Goal: Task Accomplishment & Management: Manage account settings

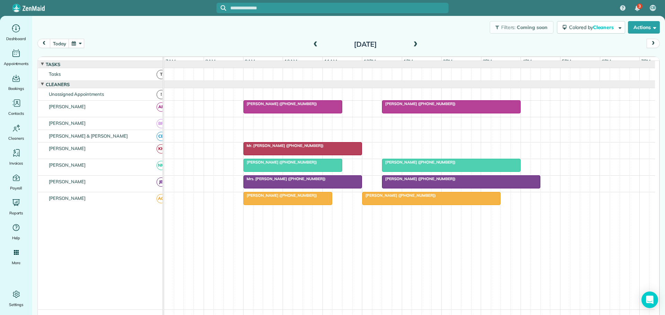
click at [77, 43] on button "button" at bounding box center [77, 43] width 16 height 9
click at [117, 100] on link "21" at bounding box center [115, 101] width 11 height 11
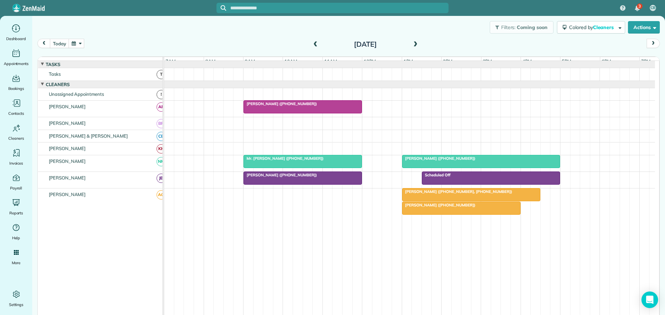
click at [428, 208] on span "Liz Crawford (+12394042178)" at bounding box center [439, 205] width 74 height 5
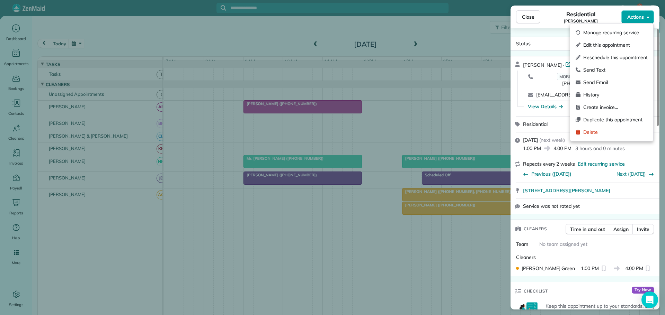
click at [641, 18] on span "Actions" at bounding box center [635, 17] width 17 height 7
click at [600, 29] on div "Manage recurring service" at bounding box center [612, 32] width 78 height 12
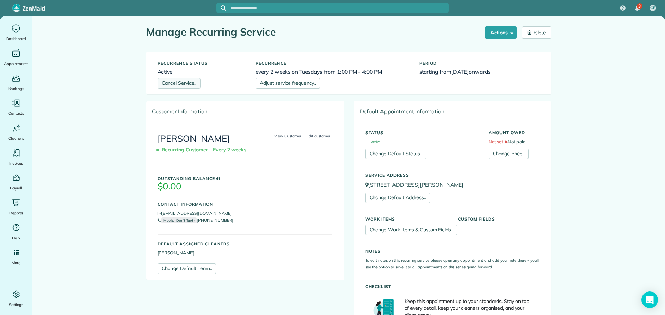
click at [181, 83] on link "Cancel Service.." at bounding box center [179, 83] width 43 height 10
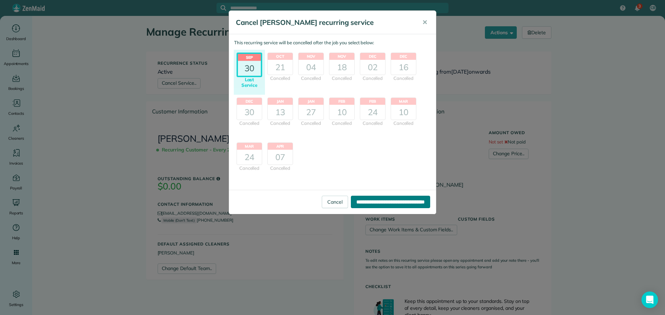
click at [369, 200] on input "**********" at bounding box center [390, 202] width 79 height 12
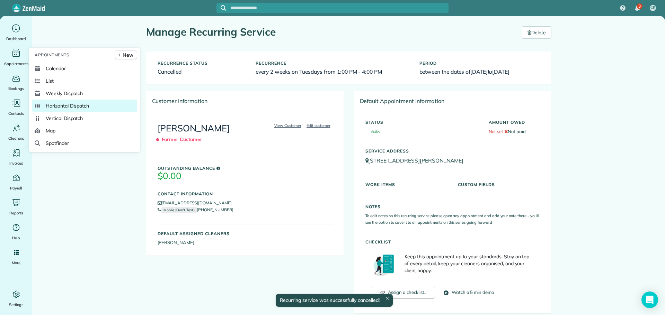
click at [70, 105] on span "Horizontal Dispatch" at bounding box center [67, 105] width 43 height 7
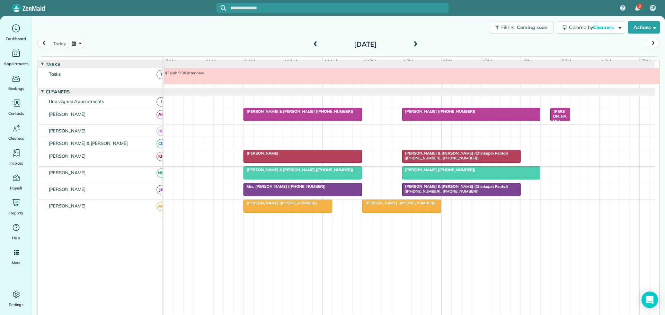
scroll to position [5, 0]
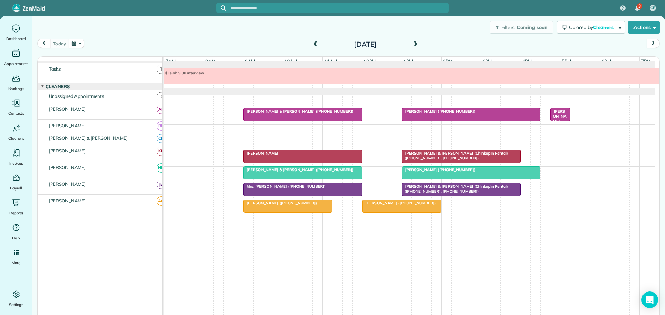
drag, startPoint x: 81, startPoint y: 37, endPoint x: 80, endPoint y: 42, distance: 5.2
click at [81, 41] on div "Filters: Coming soon Colored by Cleaners Color by Cleaner Color by Team Color b…" at bounding box center [348, 168] width 633 height 304
click at [80, 42] on button "button" at bounding box center [77, 43] width 16 height 9
click at [138, 100] on link "23" at bounding box center [137, 101] width 11 height 11
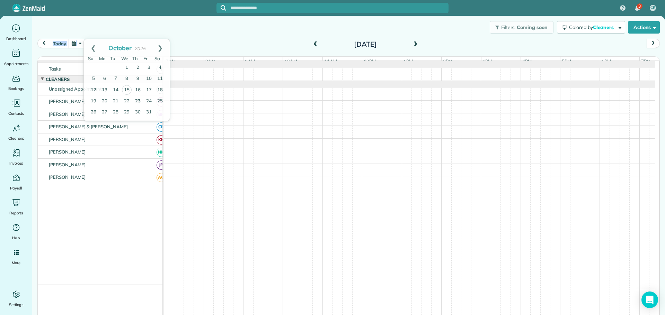
scroll to position [0, 0]
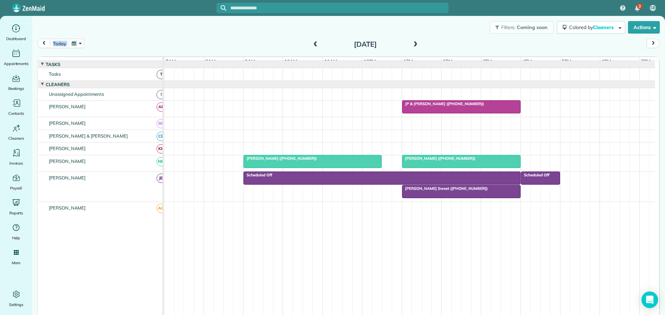
click at [413, 44] on span at bounding box center [415, 45] width 8 height 6
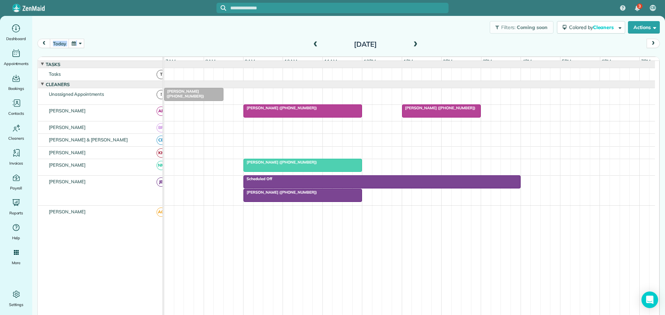
click at [256, 195] on span "[PERSON_NAME] ([PHONE_NUMBER])" at bounding box center [280, 192] width 74 height 5
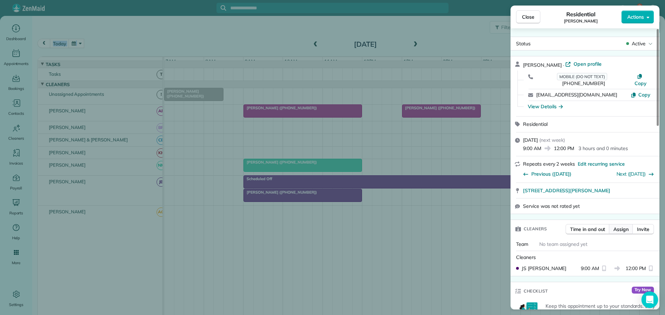
click at [623, 226] on span "Assign" at bounding box center [620, 229] width 15 height 7
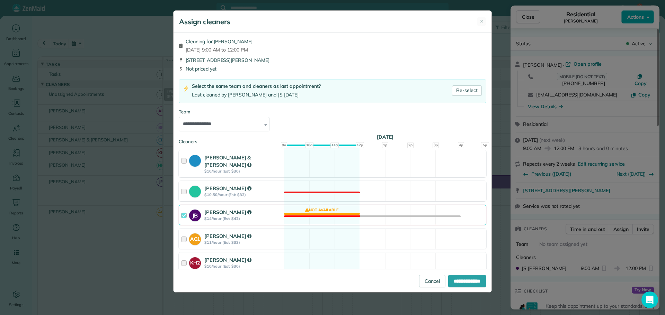
click at [183, 209] on div at bounding box center [185, 215] width 8 height 13
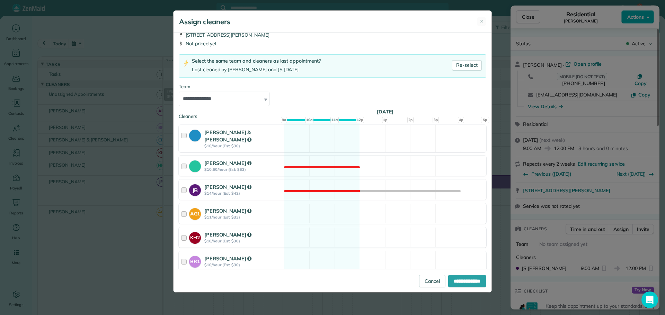
scroll to position [35, 0]
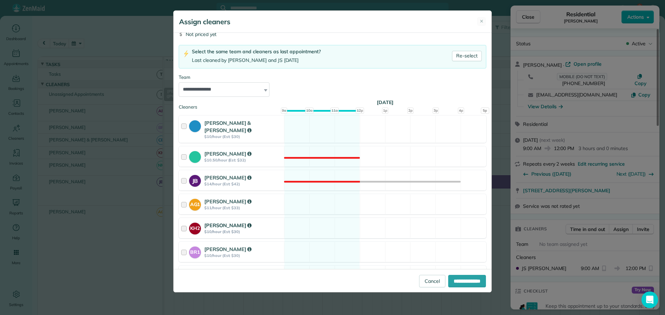
click at [182, 222] on div at bounding box center [185, 228] width 8 height 13
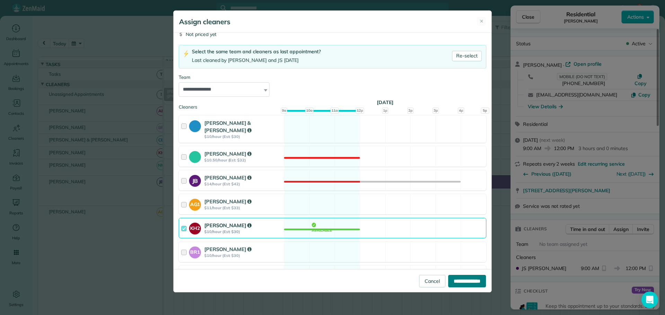
click at [460, 279] on input "**********" at bounding box center [467, 281] width 38 height 12
type input "**********"
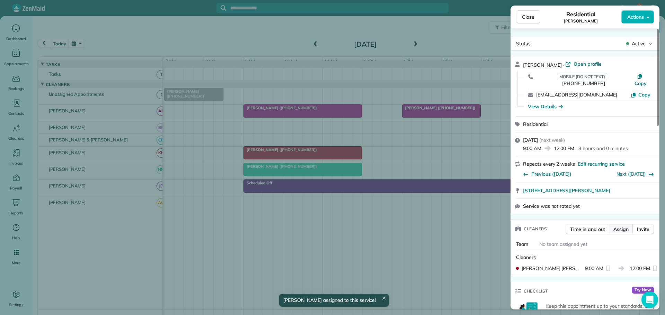
click at [623, 226] on span "Assign" at bounding box center [620, 229] width 15 height 7
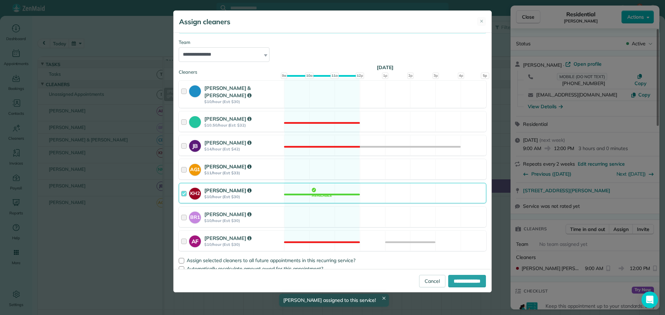
scroll to position [70, 0]
click at [182, 258] on div at bounding box center [182, 261] width 6 height 6
click at [463, 280] on input "**********" at bounding box center [467, 281] width 38 height 12
type input "**********"
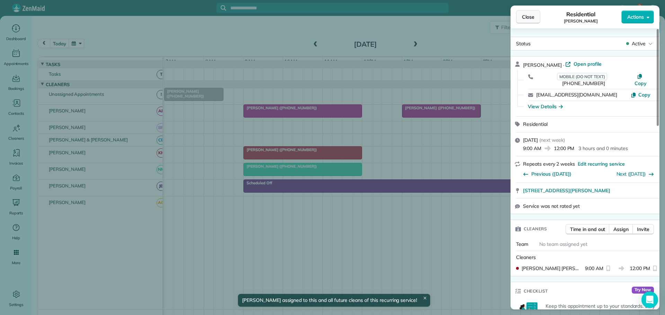
click at [525, 15] on span "Close" at bounding box center [528, 17] width 12 height 7
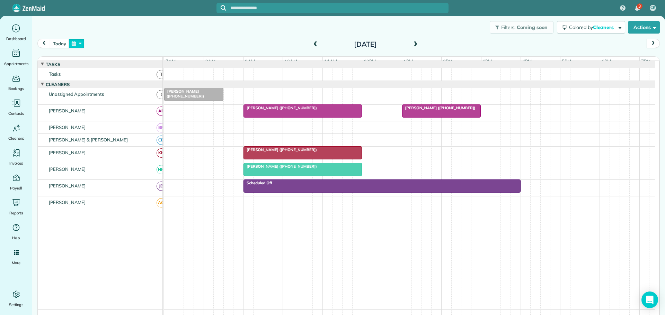
click at [81, 43] on button "button" at bounding box center [77, 43] width 16 height 9
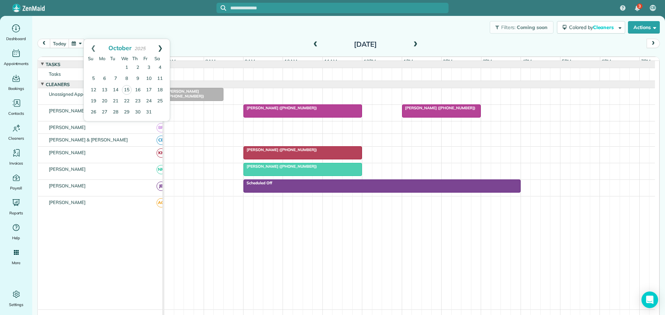
click at [164, 46] on link "Next" at bounding box center [160, 47] width 19 height 17
click at [137, 78] on link "6" at bounding box center [137, 78] width 11 height 11
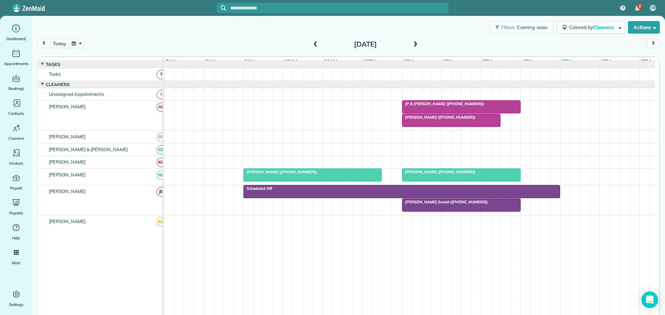
click at [429, 205] on span "[PERSON_NAME] Sweet ([PHONE_NUMBER])" at bounding box center [445, 202] width 87 height 5
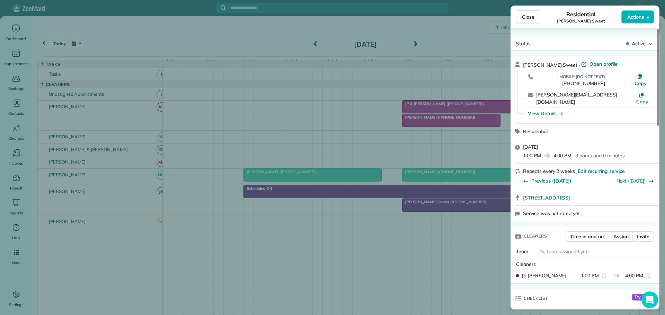
click at [524, 13] on button "Close" at bounding box center [528, 16] width 24 height 13
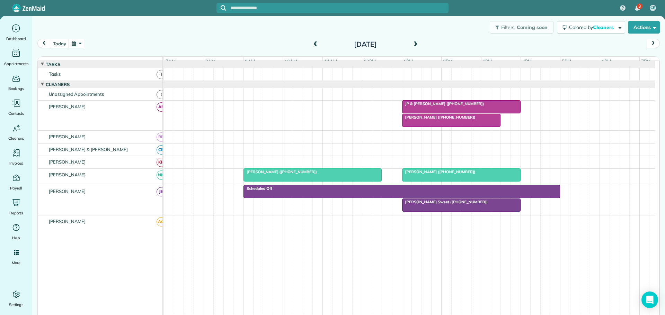
click at [81, 42] on button "button" at bounding box center [77, 43] width 16 height 9
click at [139, 99] on link "23" at bounding box center [137, 101] width 11 height 11
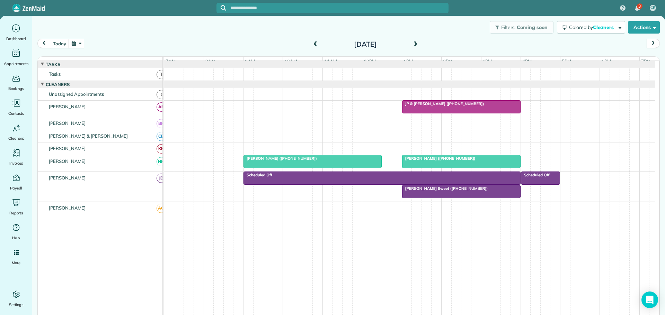
click at [460, 191] on span "[PERSON_NAME] Sweet ([PHONE_NUMBER])" at bounding box center [445, 188] width 87 height 5
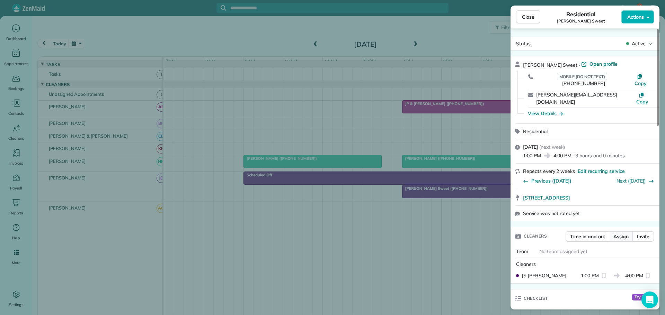
click at [620, 233] on span "Assign" at bounding box center [620, 236] width 15 height 7
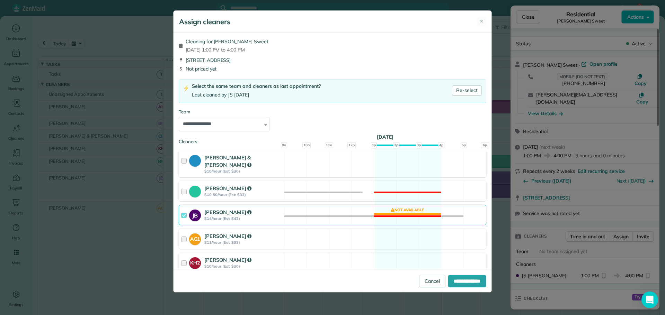
click at [185, 209] on div at bounding box center [185, 215] width 8 height 13
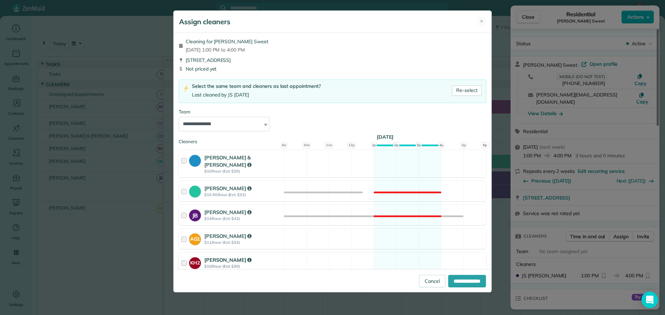
click at [183, 257] on div at bounding box center [185, 263] width 8 height 13
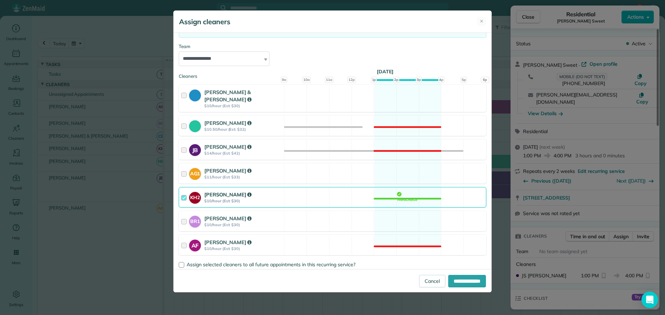
scroll to position [70, 0]
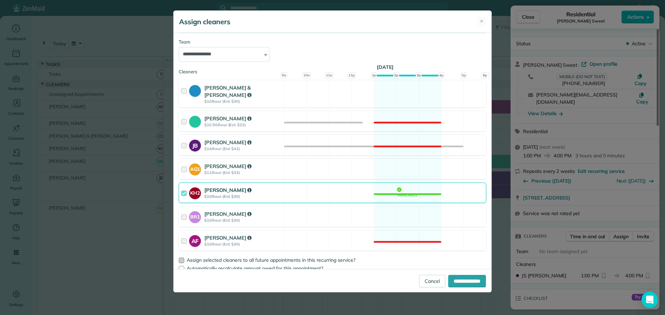
click at [180, 258] on div at bounding box center [182, 261] width 6 height 6
click at [455, 281] on input "**********" at bounding box center [467, 281] width 38 height 12
type input "**********"
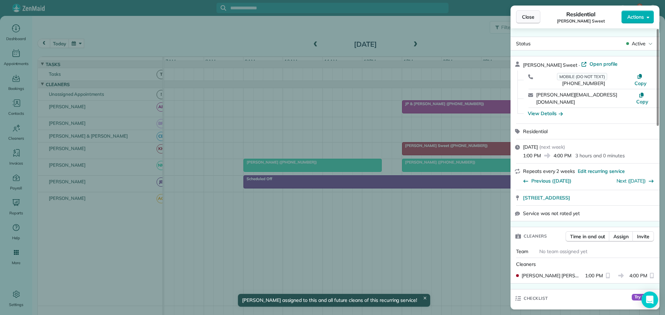
click at [528, 16] on span "Close" at bounding box center [528, 17] width 12 height 7
